Goal: Task Accomplishment & Management: Manage account settings

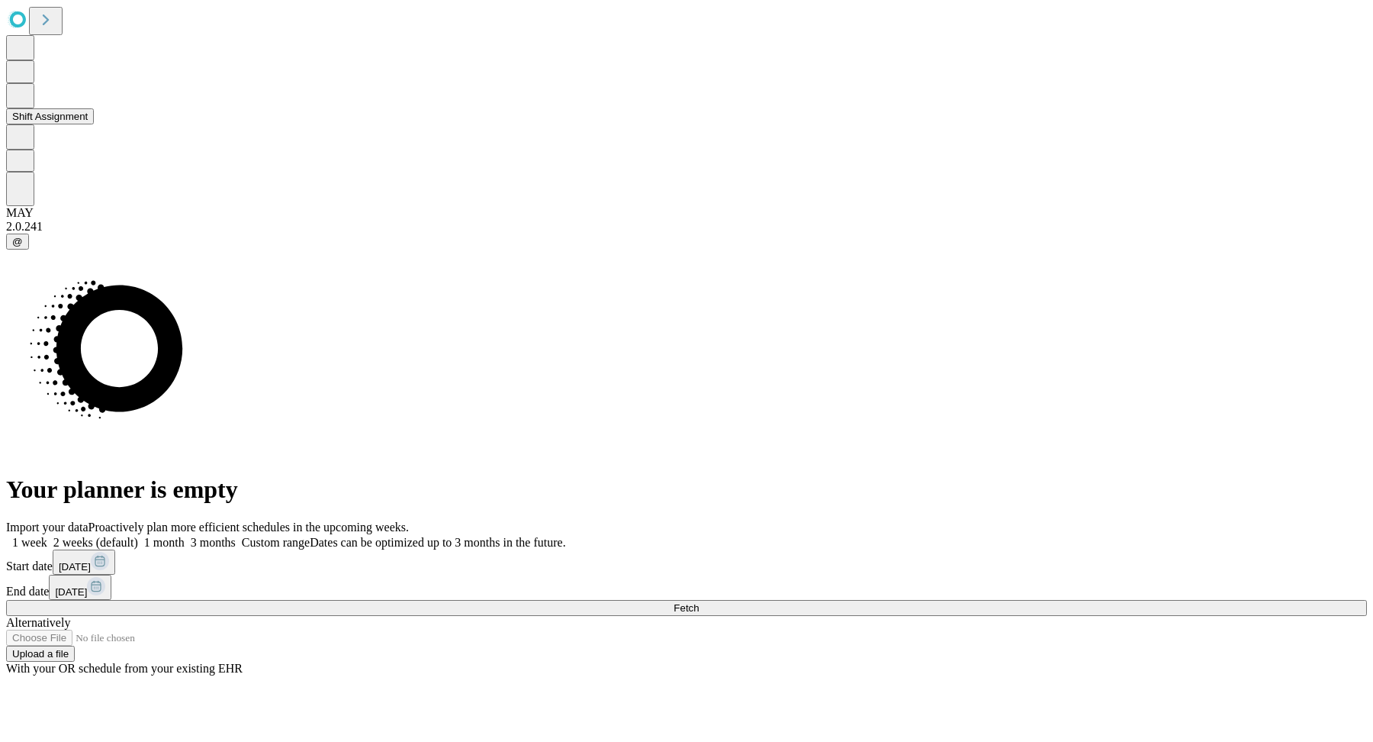
click at [91, 124] on button "Shift Assignment" at bounding box center [50, 116] width 88 height 16
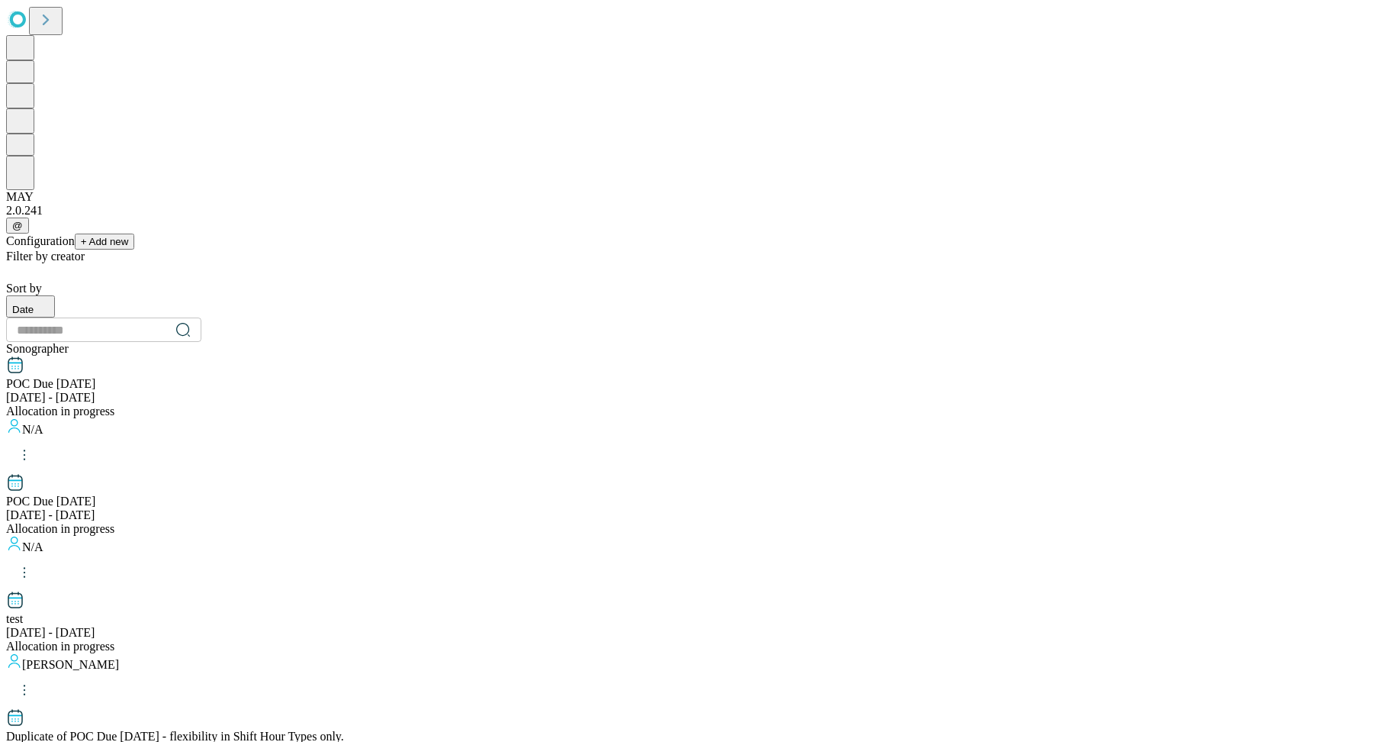
scroll to position [1450, 0]
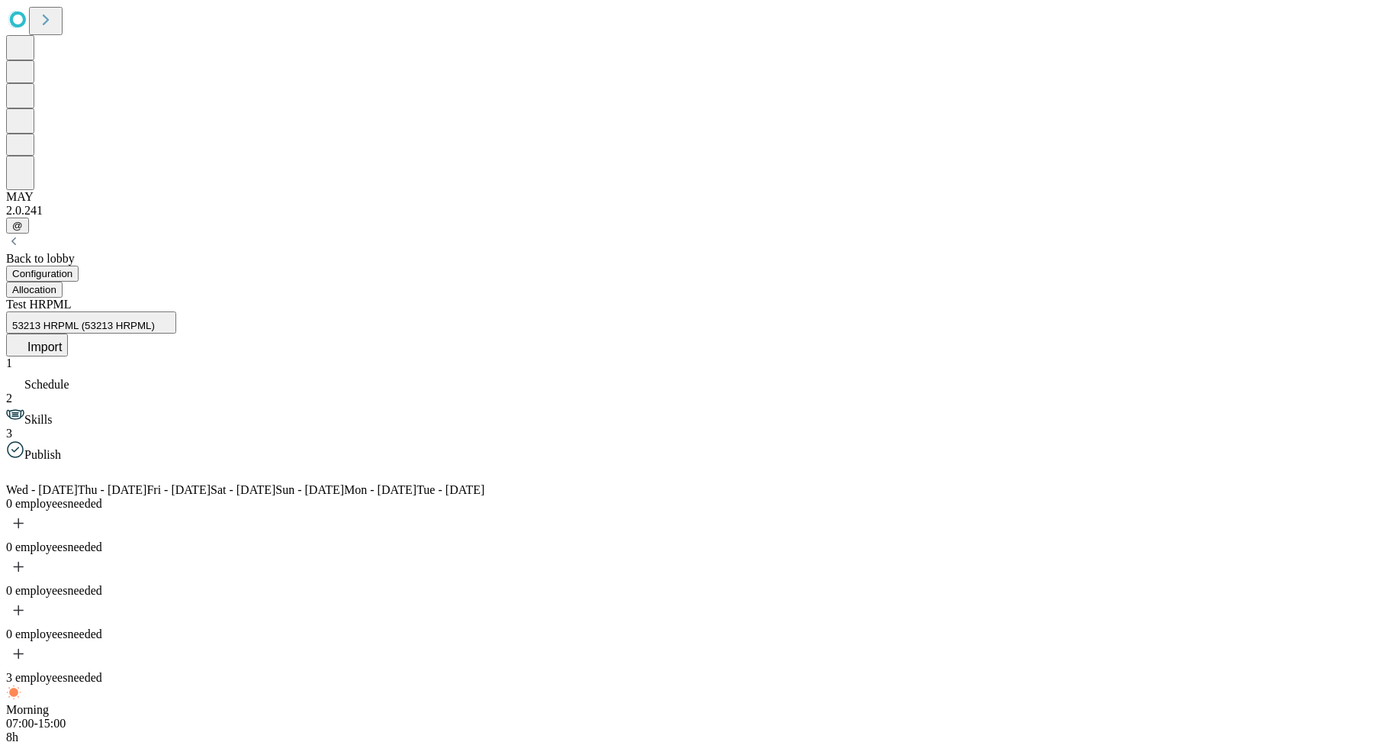
click at [63, 282] on button "Allocation" at bounding box center [34, 290] width 56 height 16
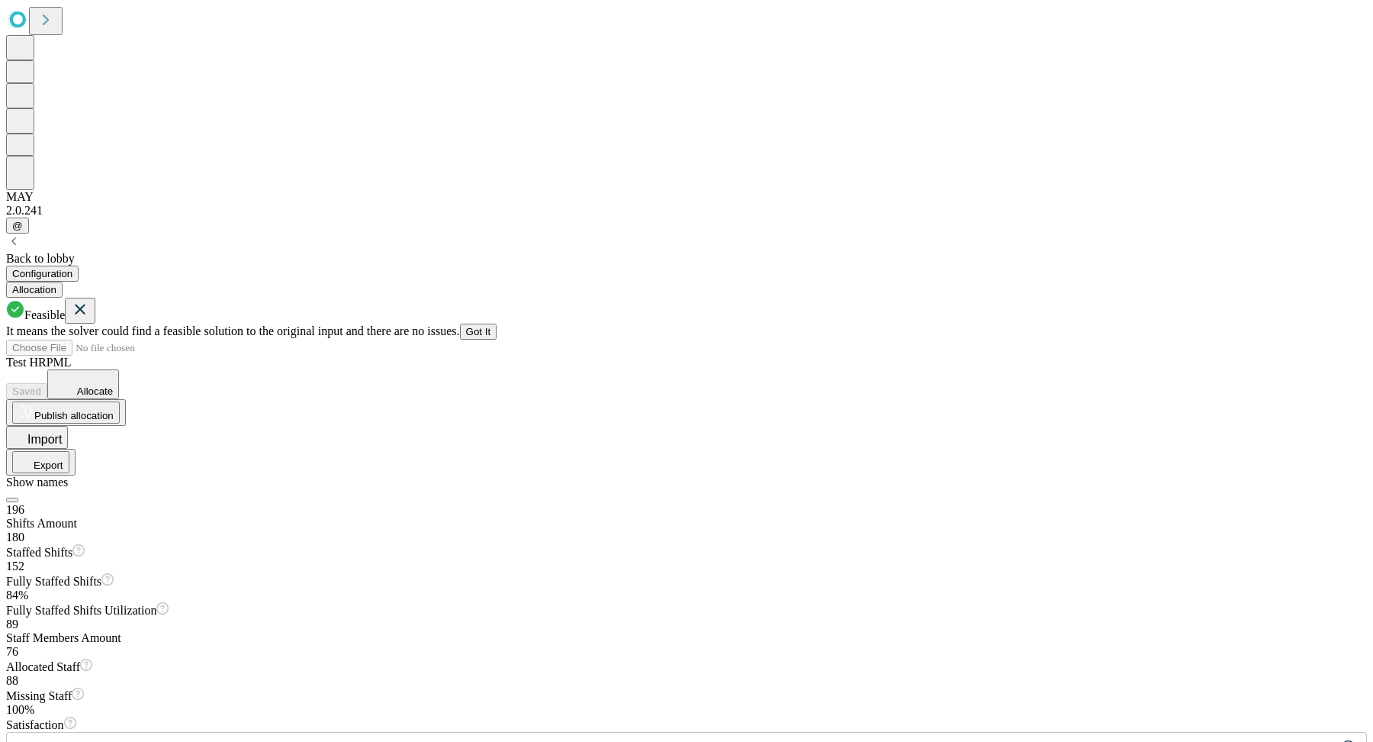
click at [85, 304] on icon at bounding box center [81, 309] width 10 height 10
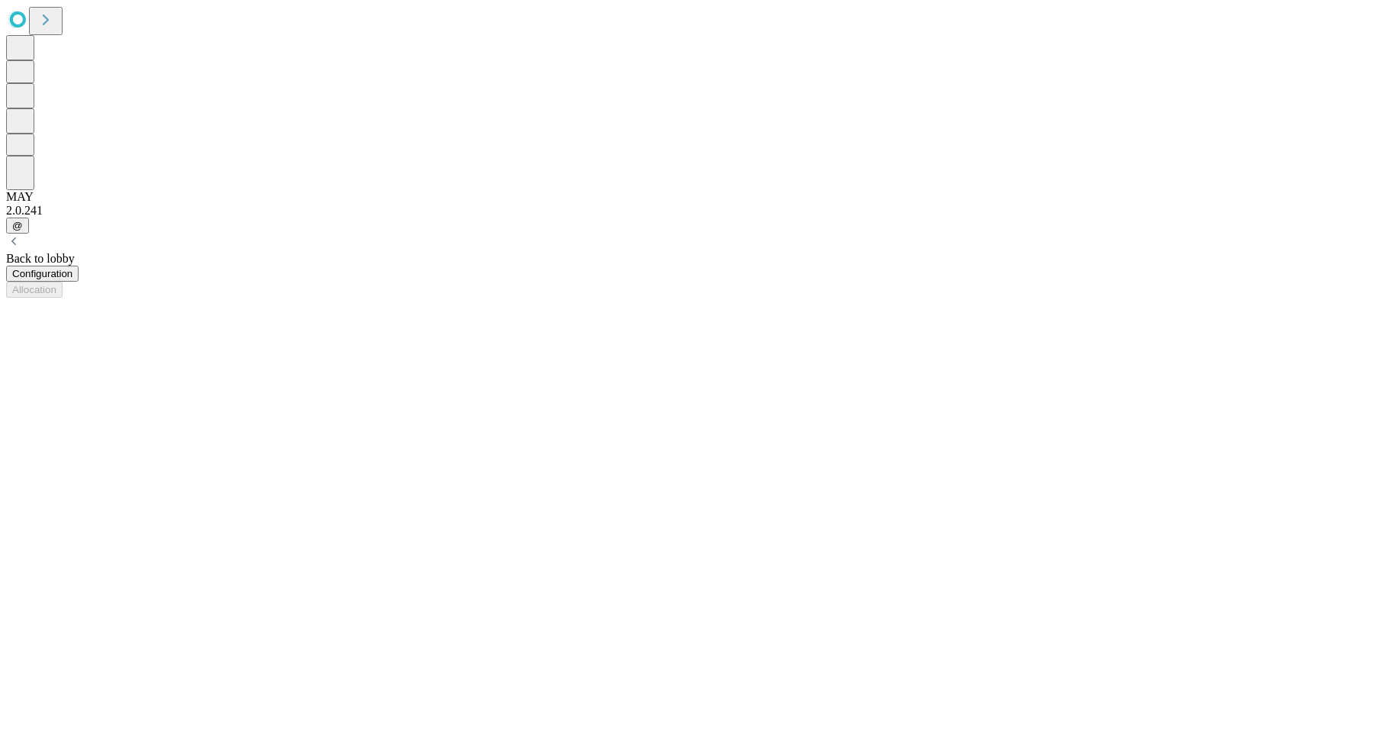
click at [79, 265] on button "Configuration" at bounding box center [42, 273] width 72 height 16
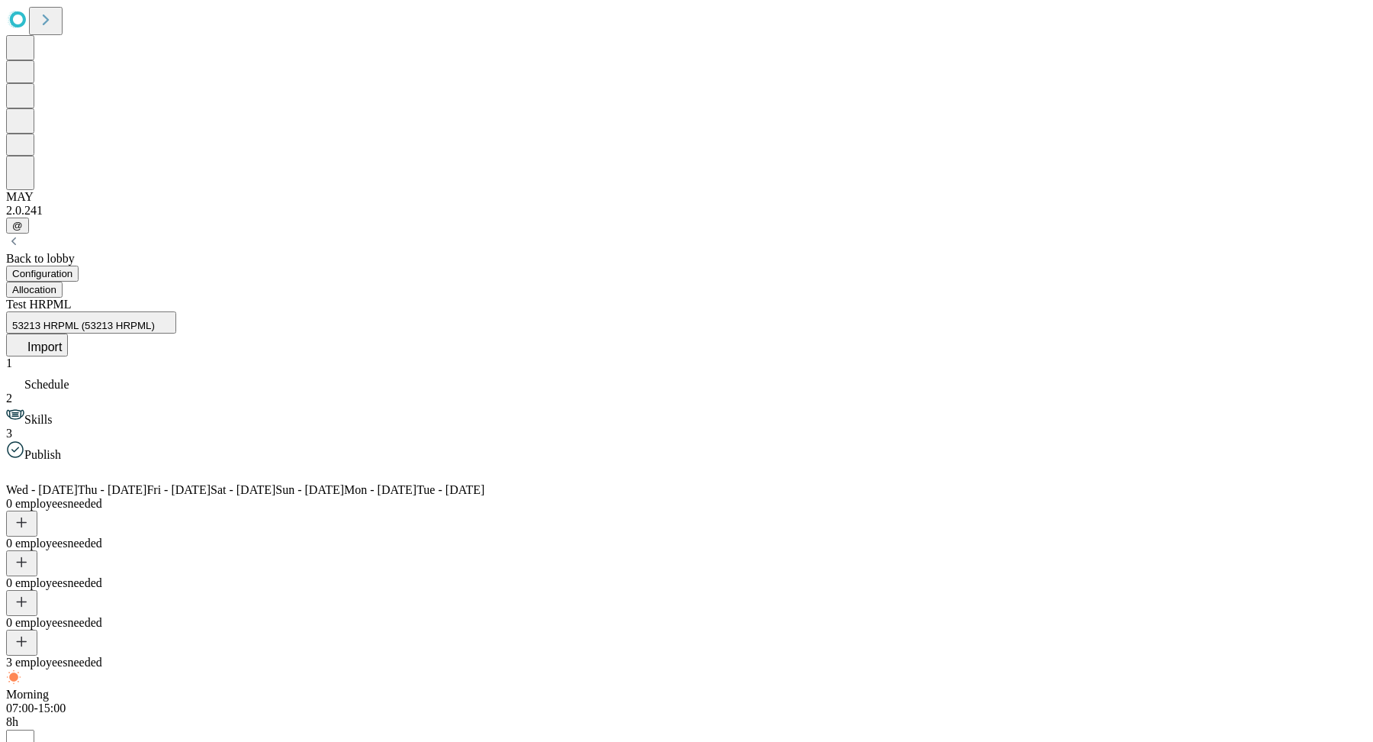
click at [63, 282] on button "Allocation" at bounding box center [34, 290] width 56 height 16
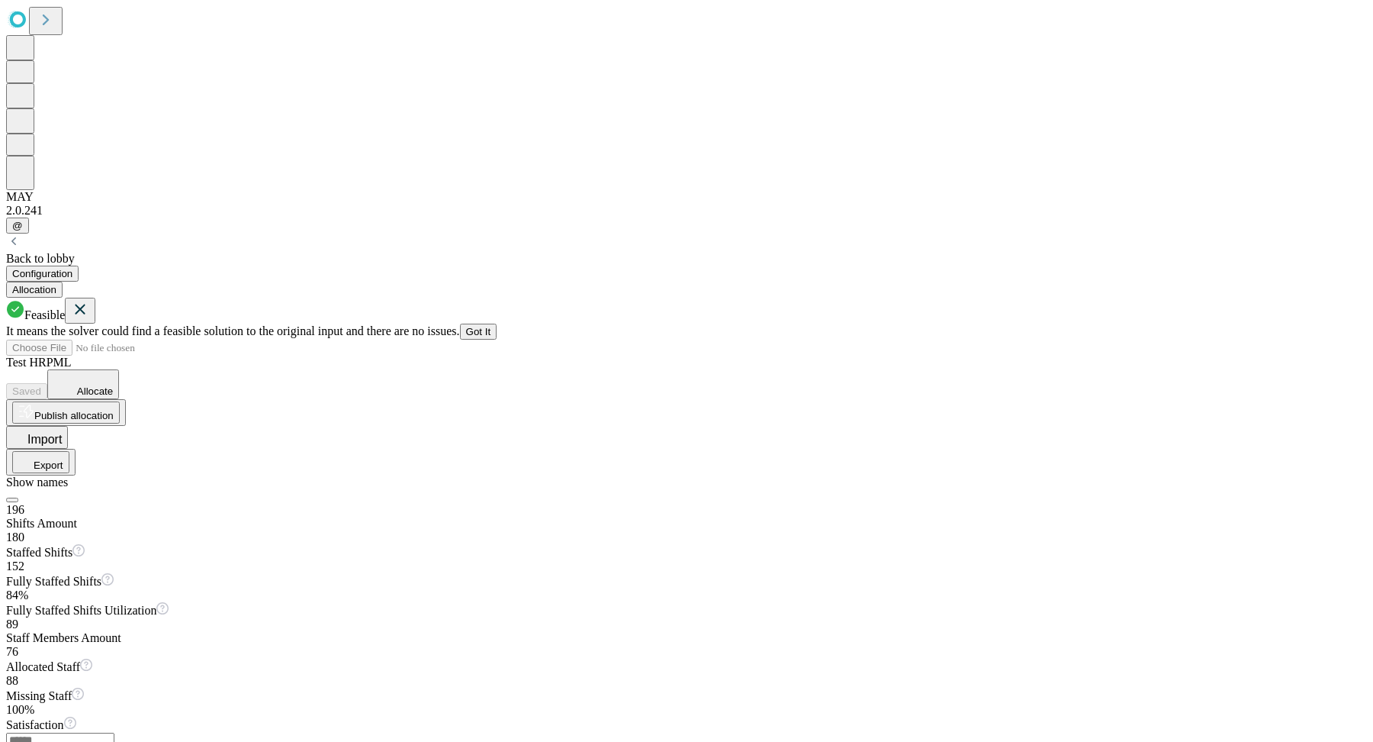
click at [89, 300] on icon at bounding box center [80, 309] width 18 height 19
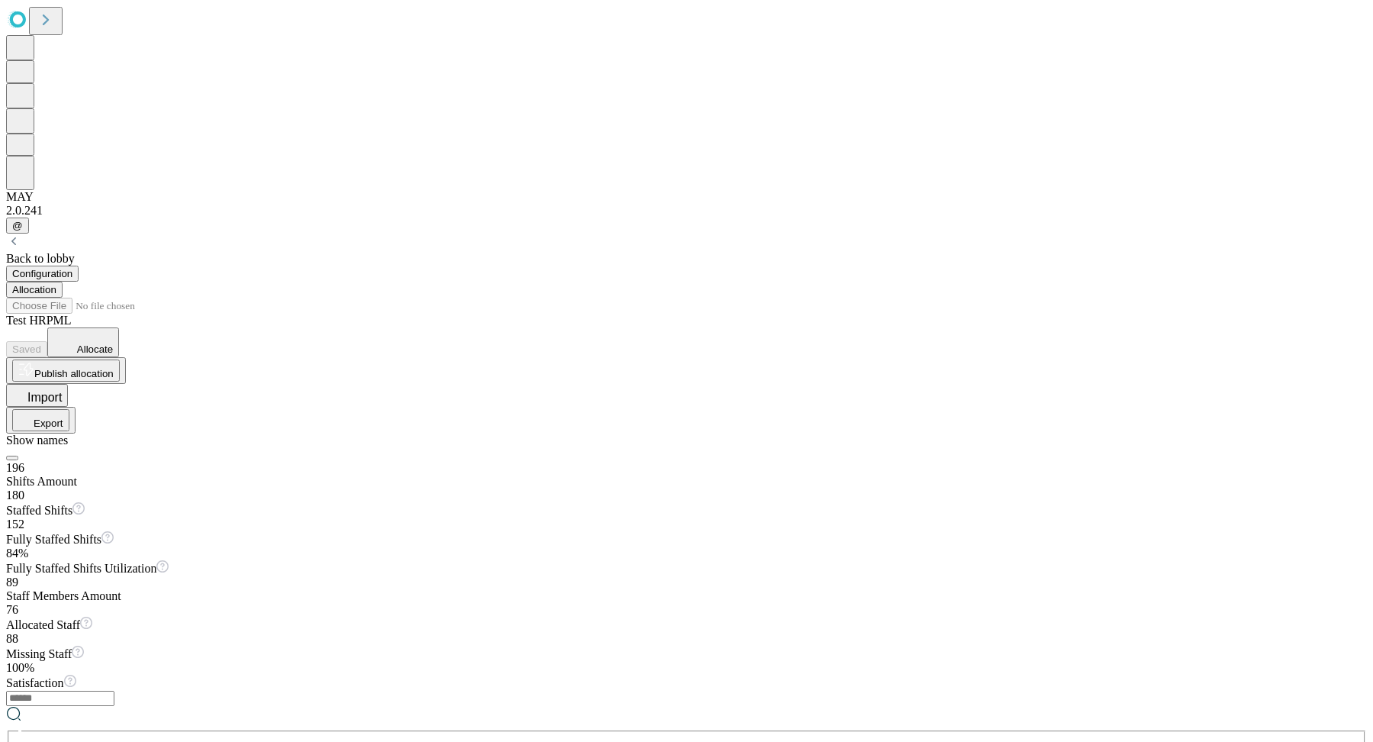
click at [79, 265] on button "Configuration" at bounding box center [42, 273] width 72 height 16
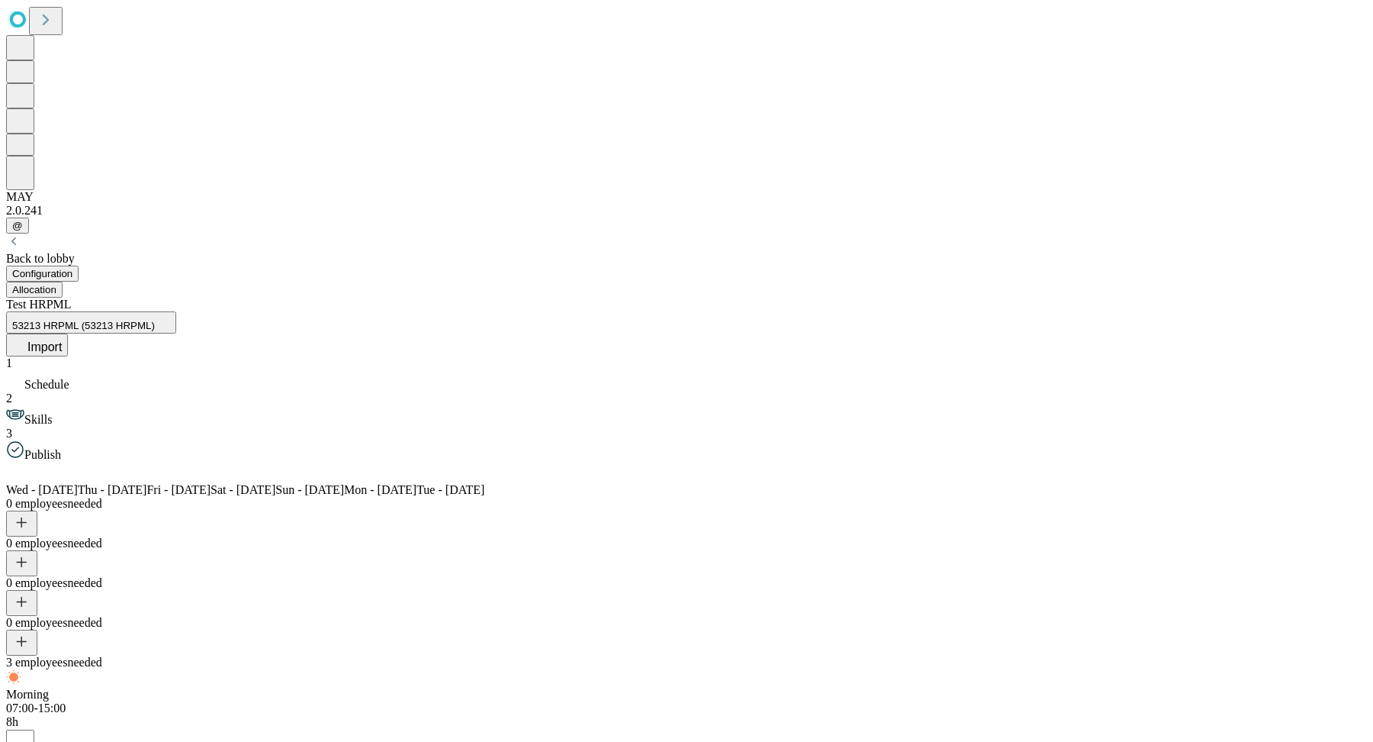
click at [172, 356] on div "1 Schedule 2 Skills 3 Publish" at bounding box center [686, 408] width 1361 height 105
click at [52, 413] on span "Skills" at bounding box center [37, 419] width 27 height 13
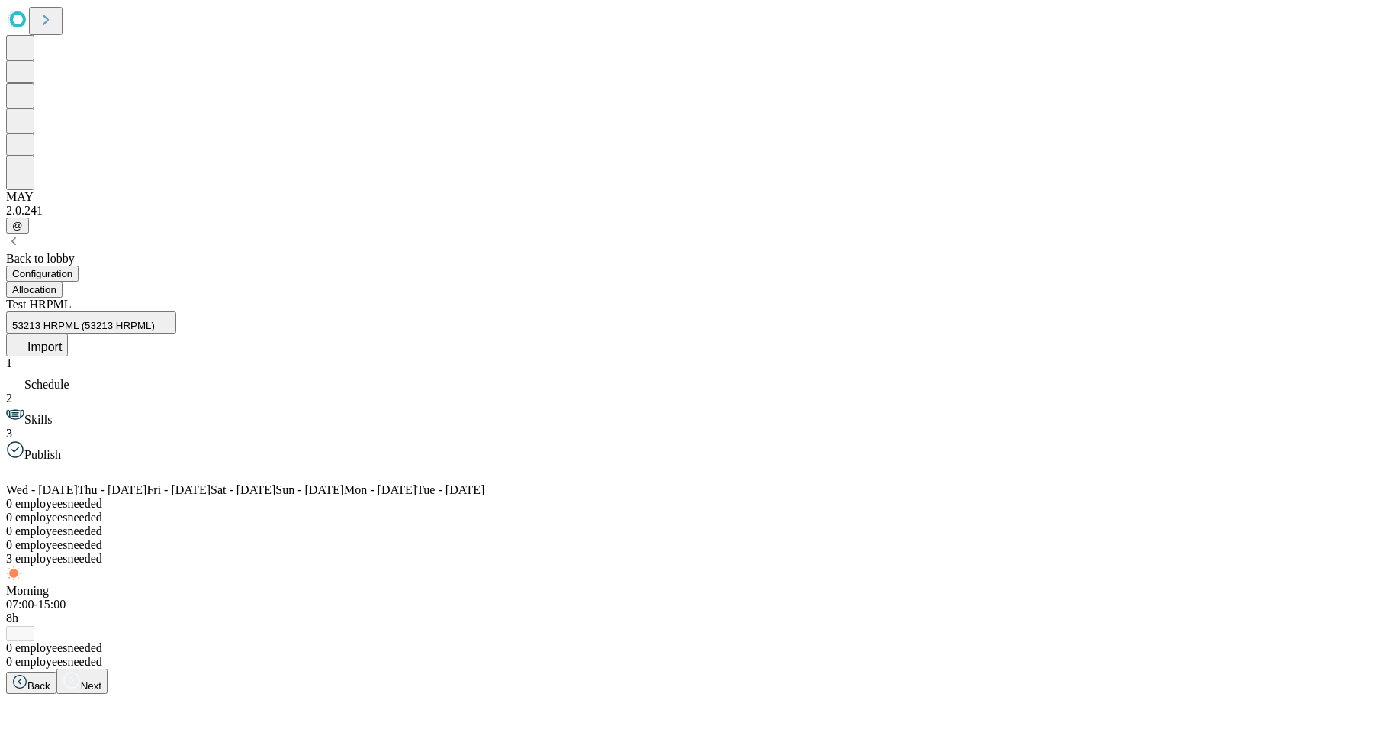
click at [153, 356] on div "1 Schedule 2 Skills 3 Publish" at bounding box center [686, 408] width 1361 height 105
click at [69, 378] on span "Schedule" at bounding box center [46, 384] width 45 height 13
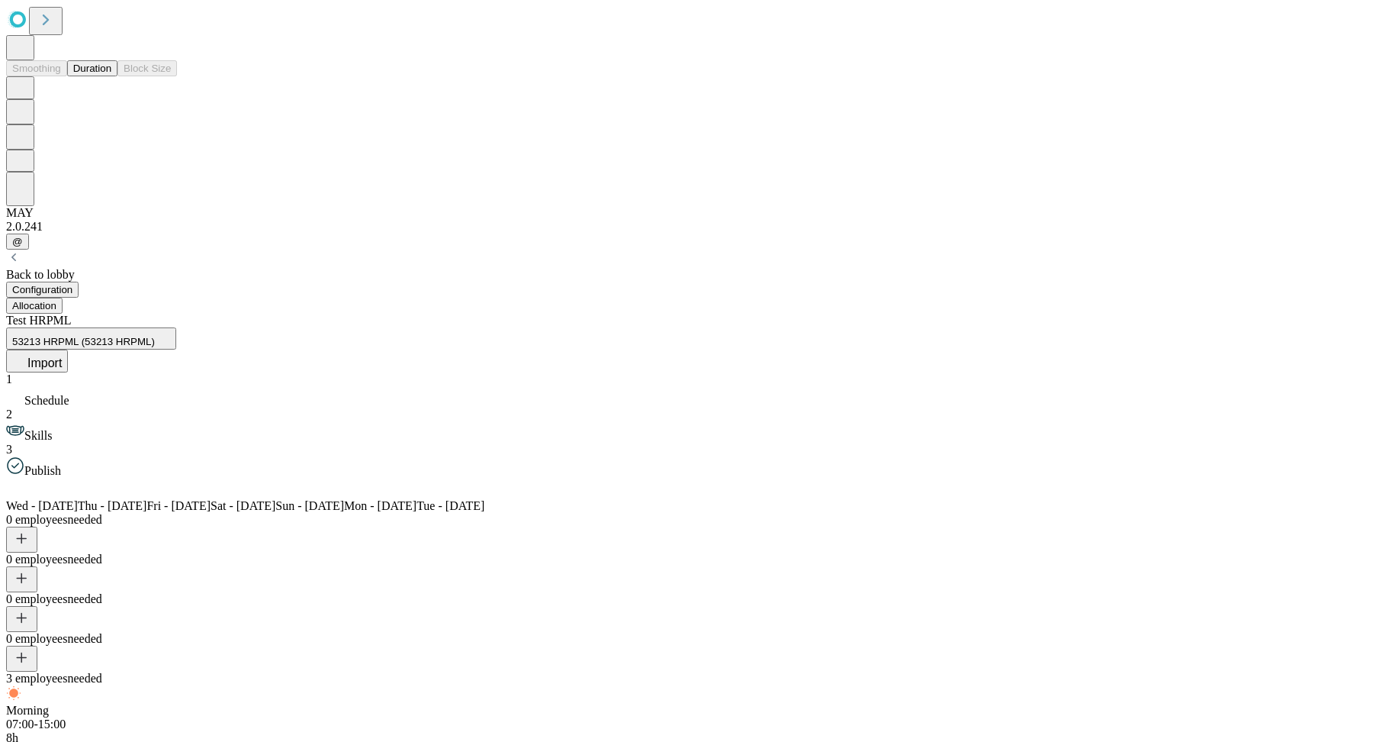
click at [34, 60] on button at bounding box center [20, 47] width 28 height 25
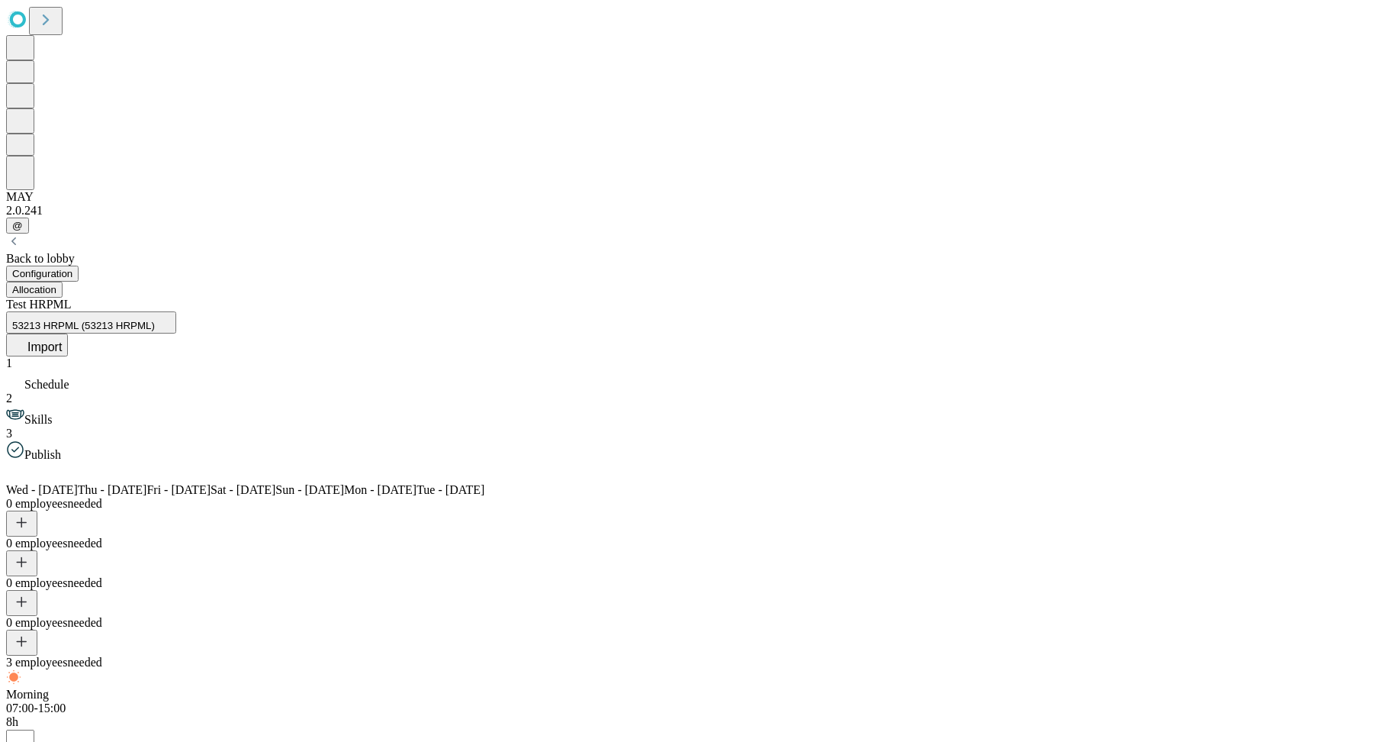
click at [105, 383] on div "1 Schedule 2 Skills 3 Publish" at bounding box center [686, 408] width 1361 height 105
